Goal: Task Accomplishment & Management: Use online tool/utility

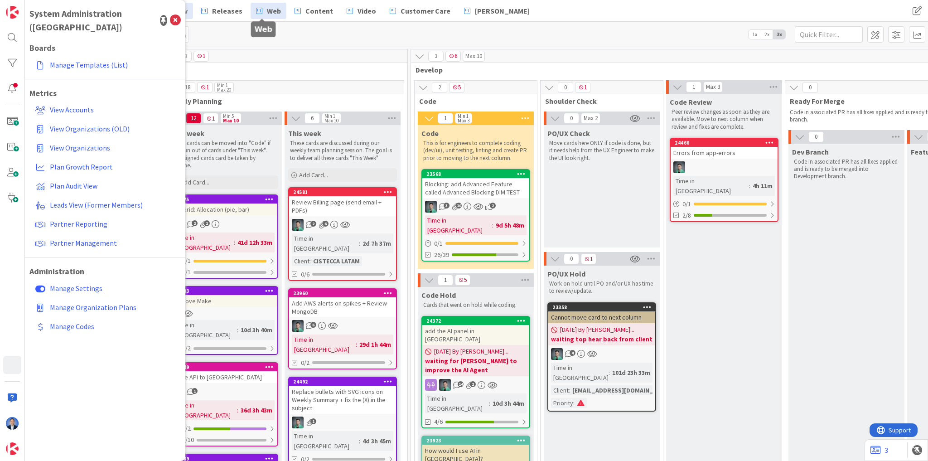
click at [267, 9] on span "Web" at bounding box center [274, 10] width 14 height 11
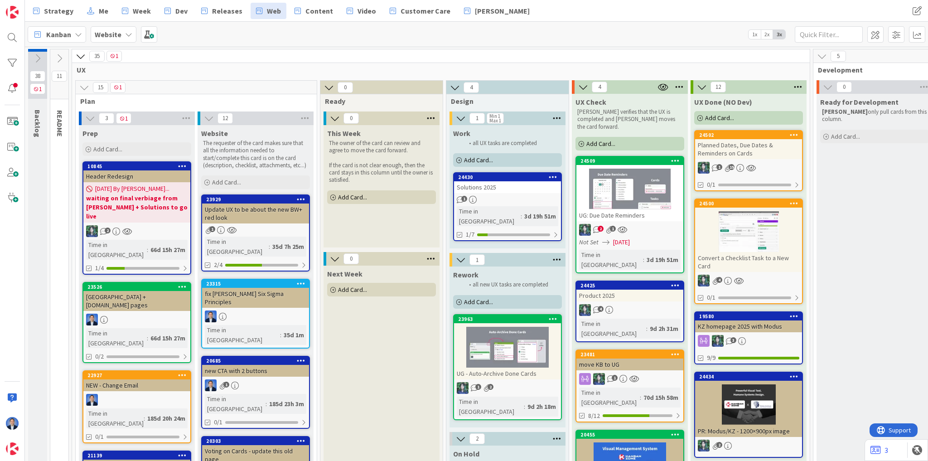
click at [525, 191] on div "Solutions 2025" at bounding box center [507, 187] width 107 height 12
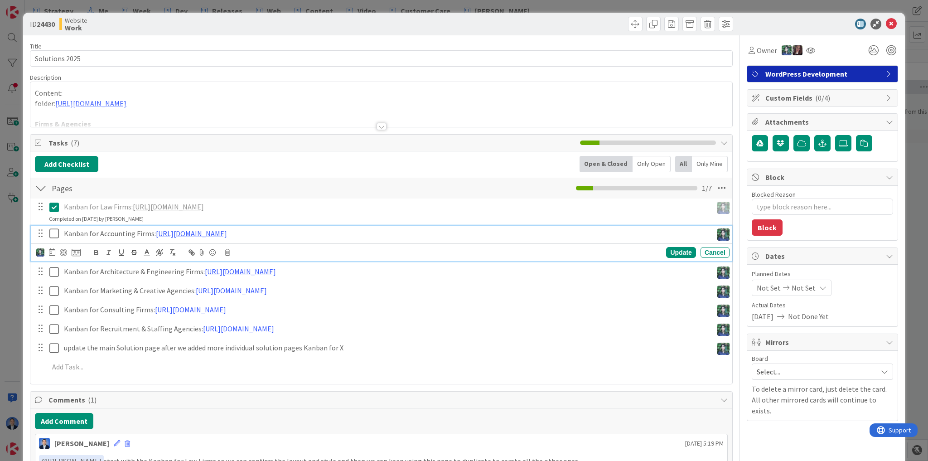
click at [53, 236] on icon at bounding box center [54, 233] width 10 height 11
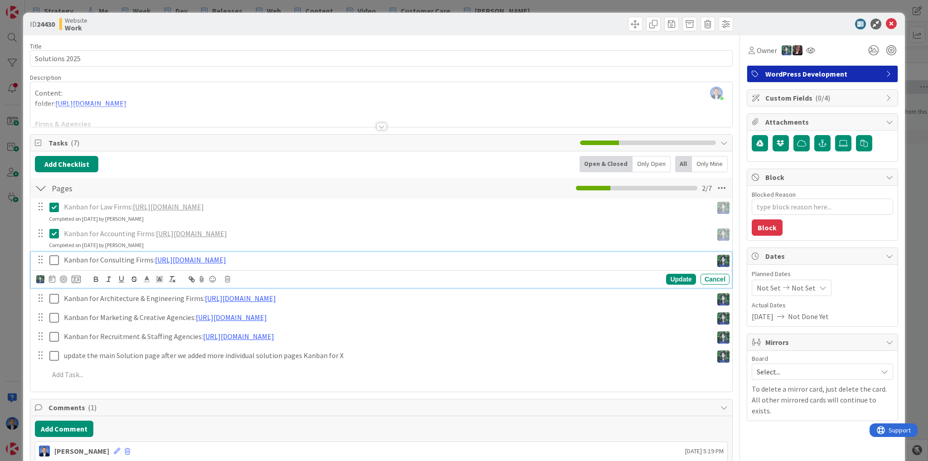
click at [51, 261] on icon at bounding box center [54, 260] width 10 height 11
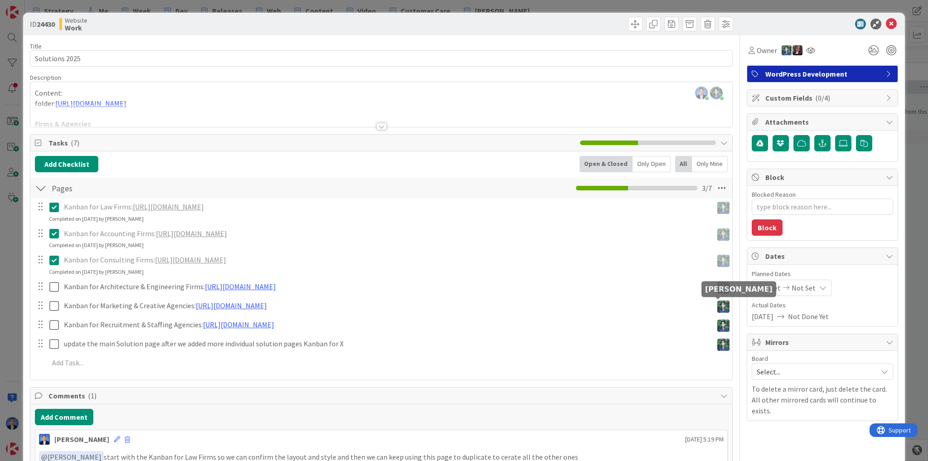
click at [721, 305] on img at bounding box center [724, 307] width 12 height 12
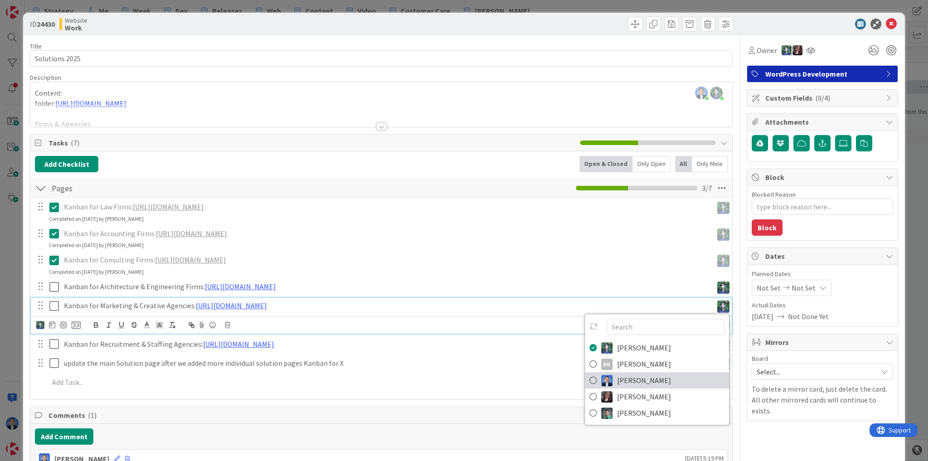
click at [617, 380] on span "[PERSON_NAME]" at bounding box center [644, 381] width 54 height 14
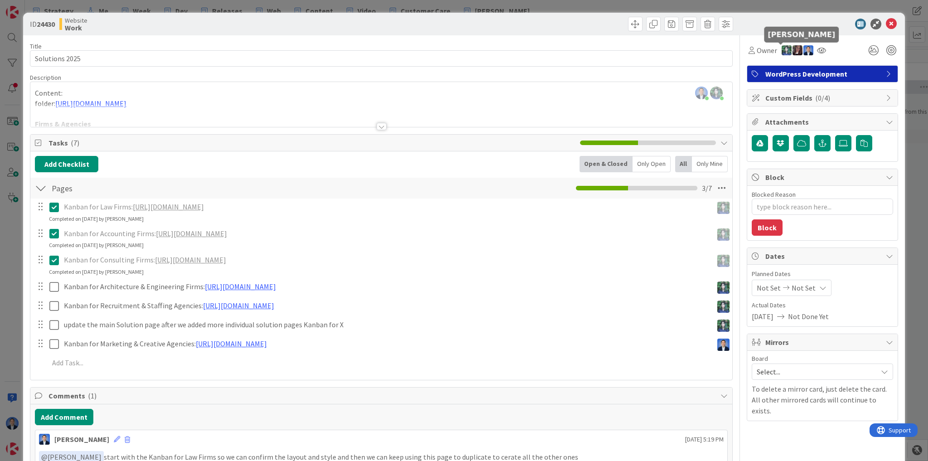
click at [782, 50] on img at bounding box center [787, 50] width 10 height 10
click at [763, 80] on link "Set as owner" at bounding box center [756, 82] width 72 height 15
type textarea "x"
click at [886, 25] on icon at bounding box center [891, 24] width 11 height 11
